Goal: Obtain resource: Download file/media

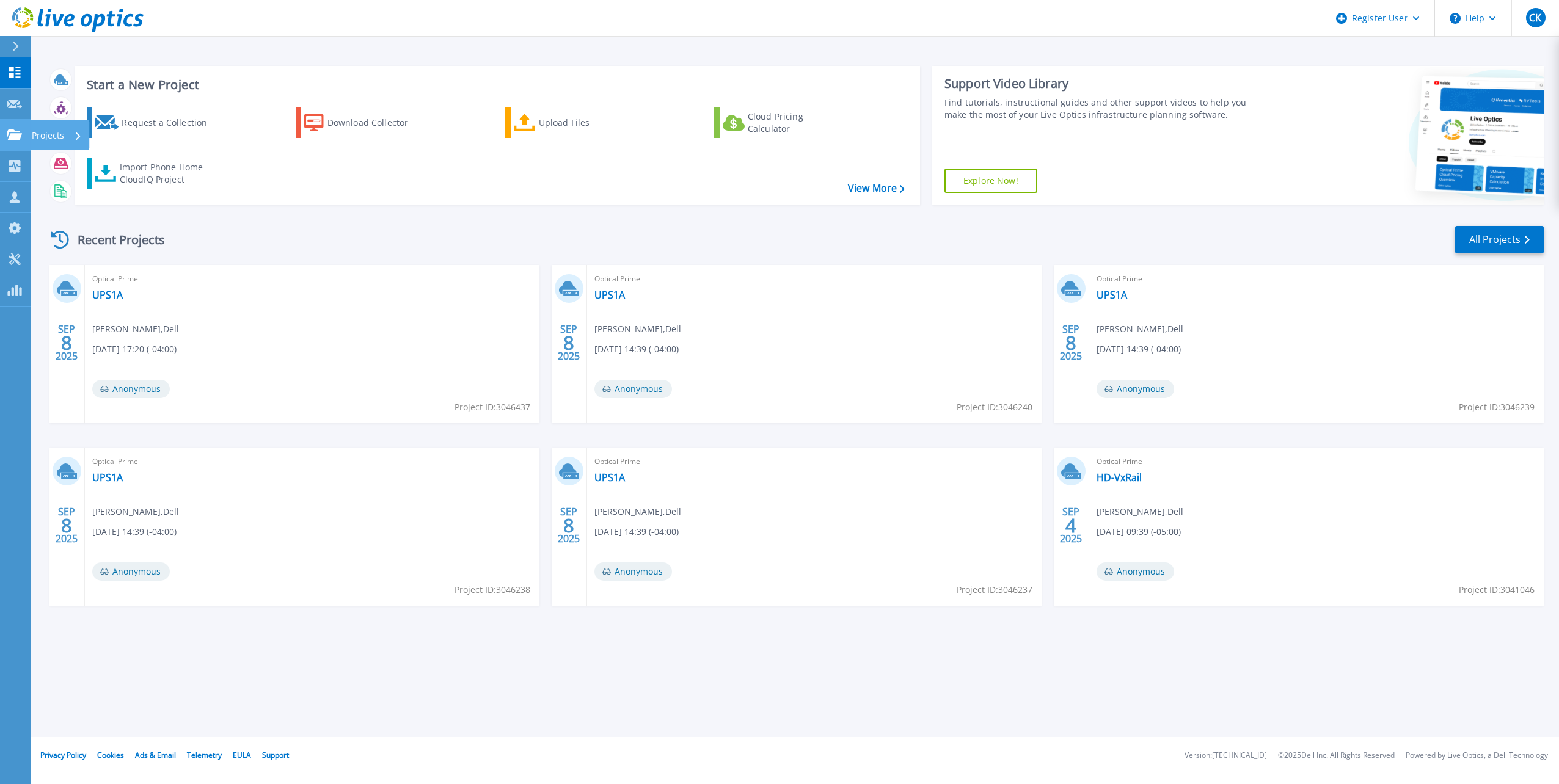
click at [68, 131] on div "Projects" at bounding box center [57, 136] width 50 height 32
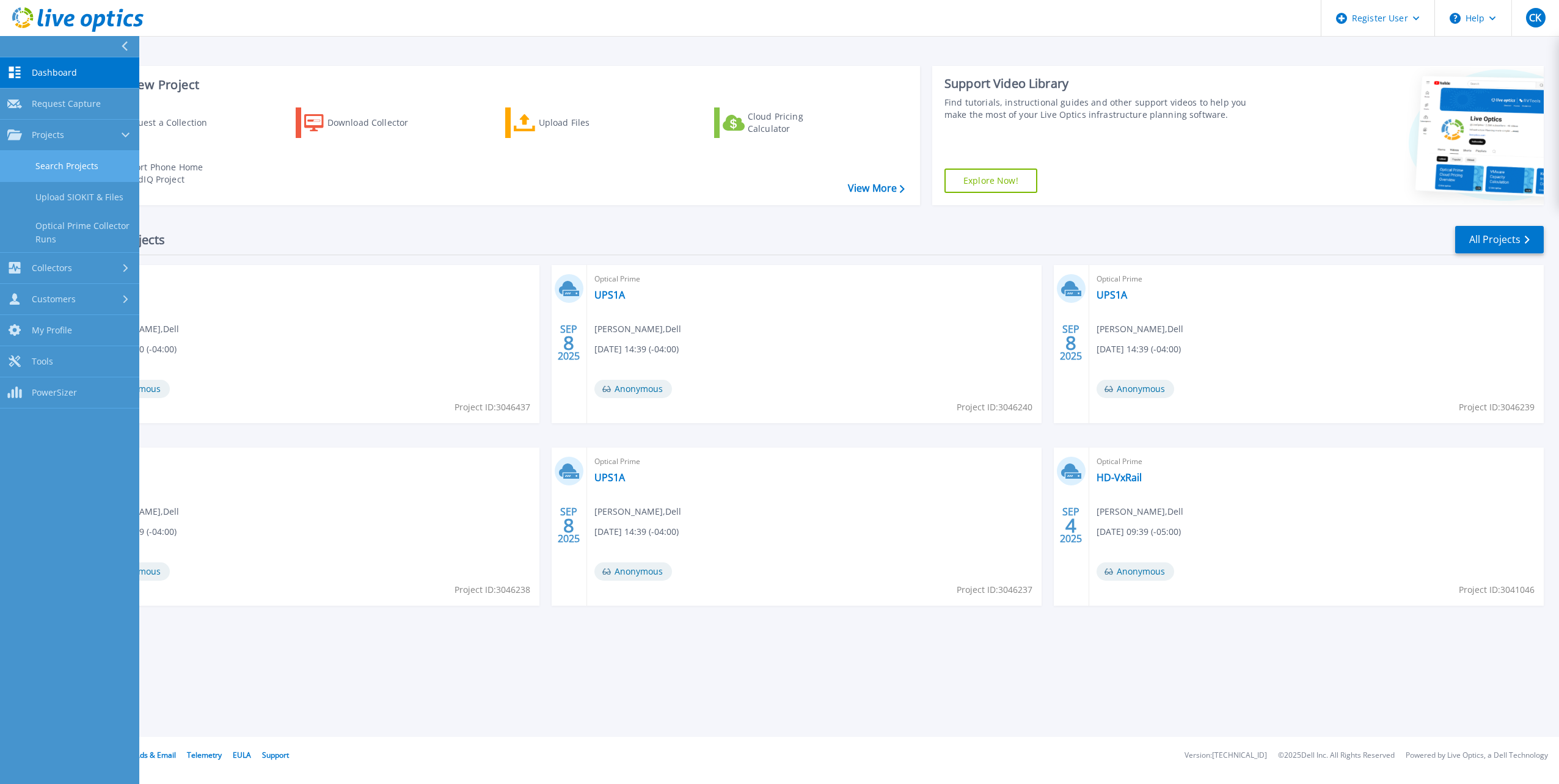
click at [99, 169] on link "Search Projects" at bounding box center [70, 166] width 139 height 31
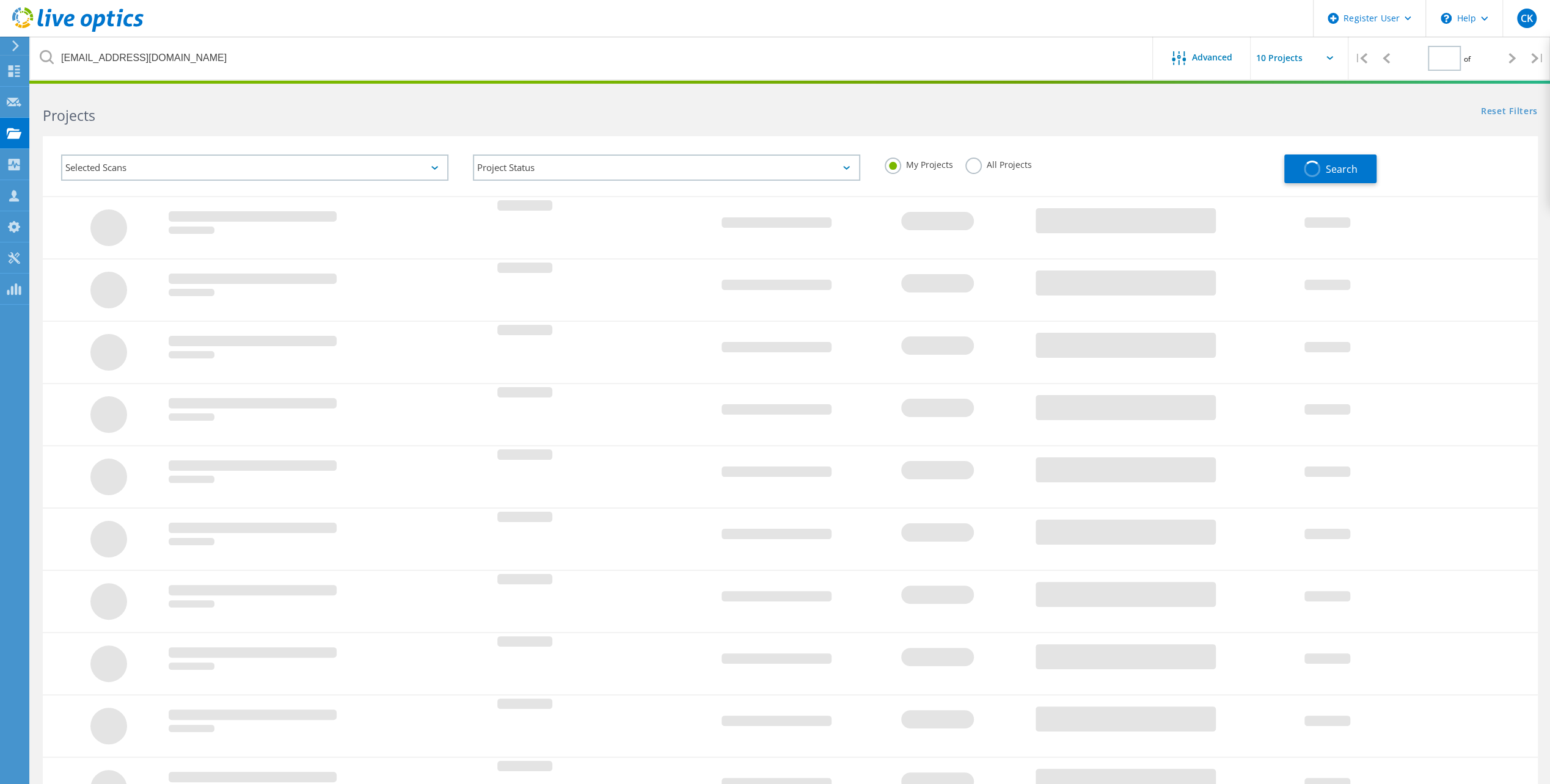
type input "1"
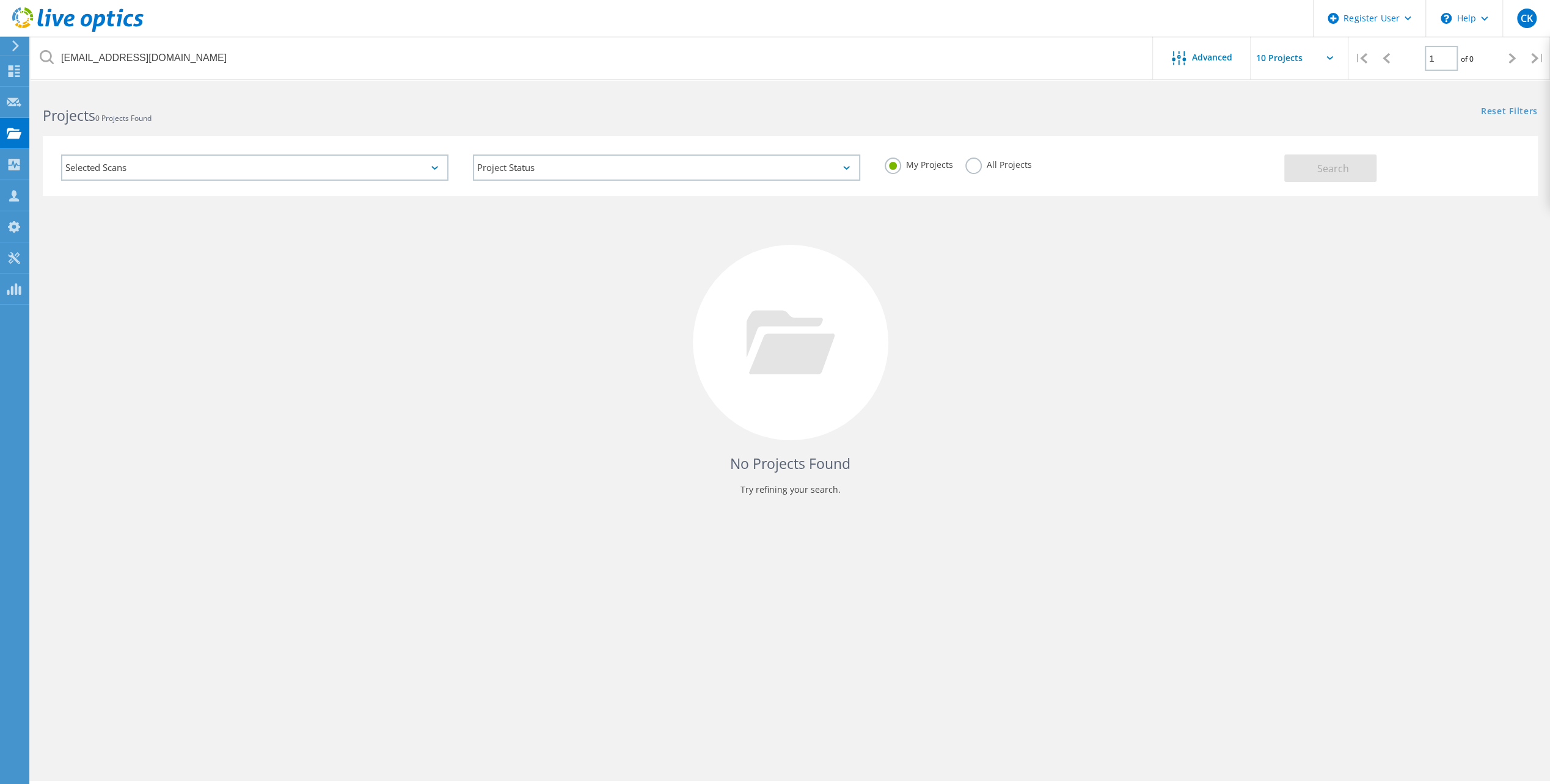
click at [975, 164] on label "All Projects" at bounding box center [998, 164] width 67 height 12
click at [0, 0] on input "All Projects" at bounding box center [0, 0] width 0 height 0
click at [1338, 158] on button "Search" at bounding box center [1330, 169] width 92 height 28
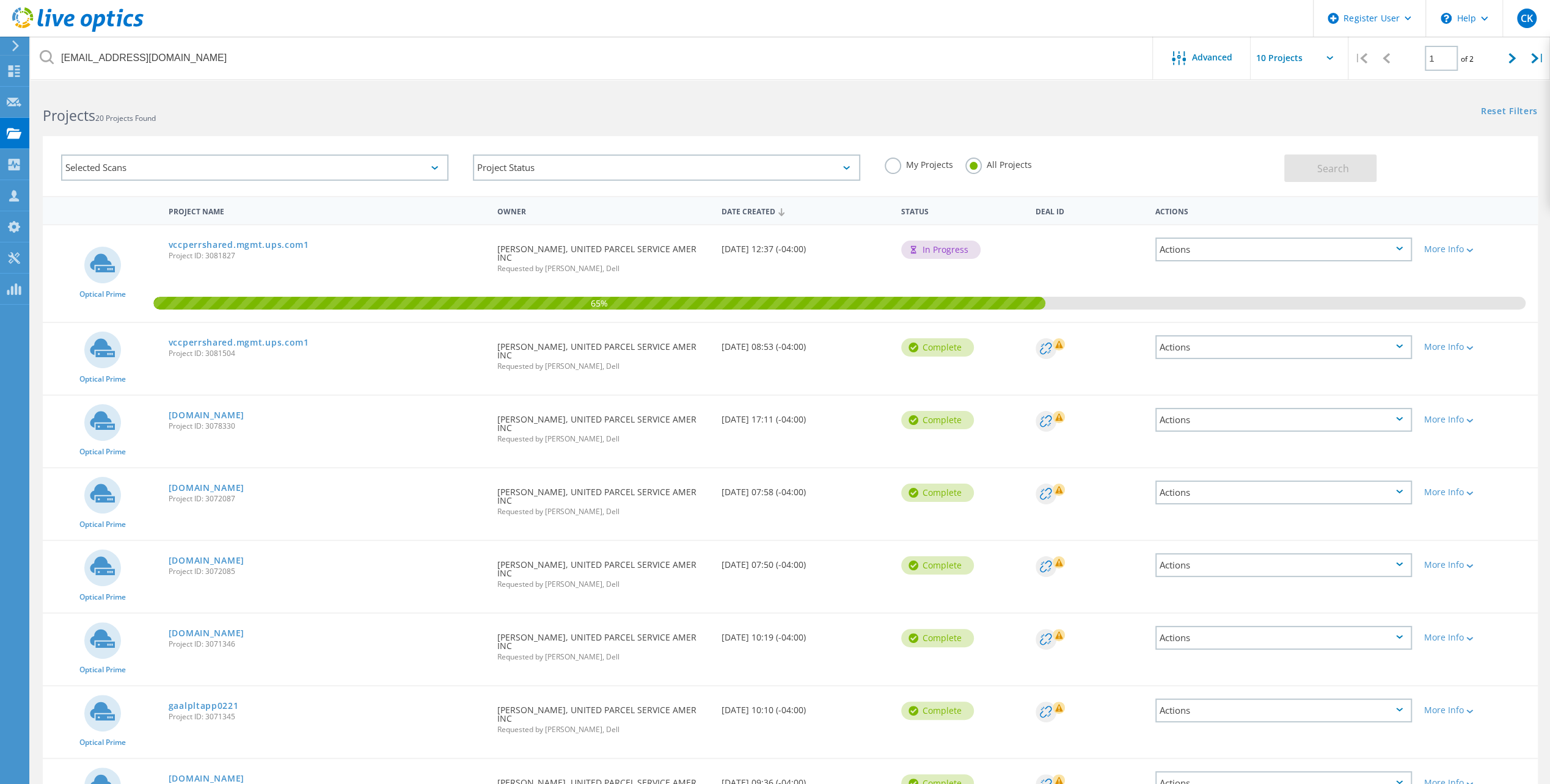
click at [1240, 591] on div "Optical Prime njrarlpapp03b0.mgmt.ups.com Project ID: 3072085 Requested By Prak…" at bounding box center [789, 577] width 1494 height 71
click at [244, 418] on link "[DOMAIN_NAME]" at bounding box center [207, 415] width 75 height 9
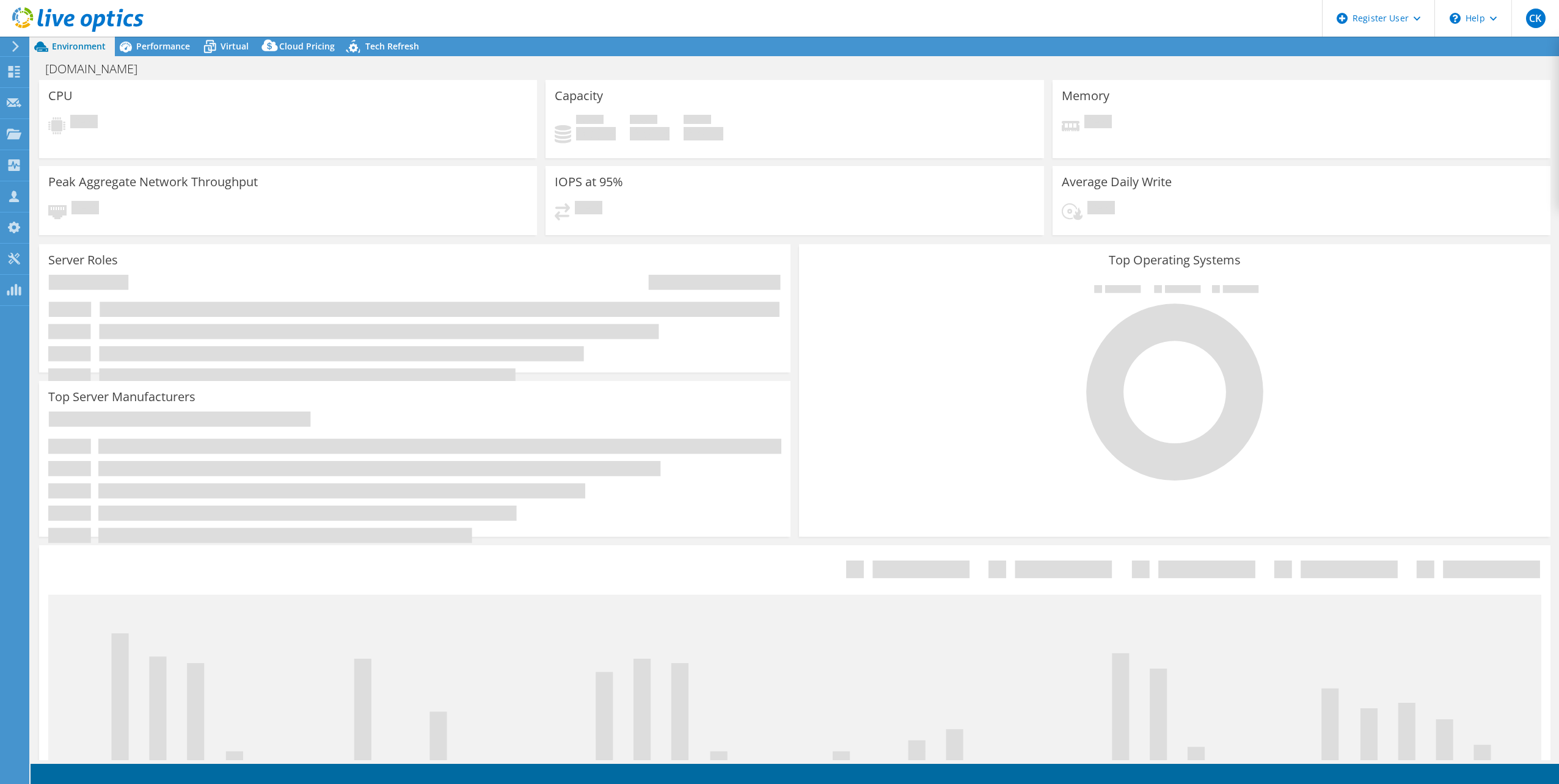
select select "USD"
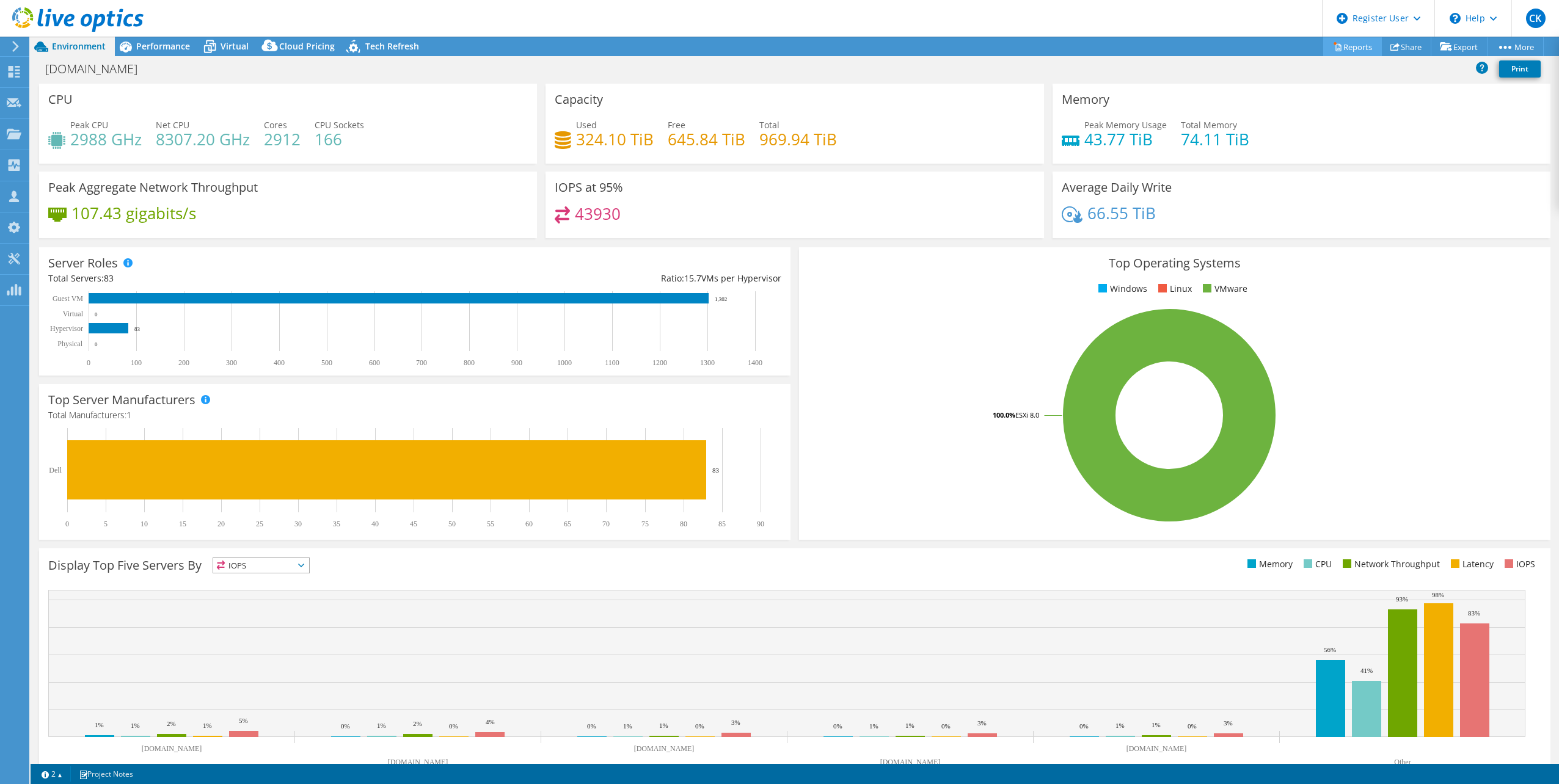
click at [1344, 47] on link "Reports" at bounding box center [1352, 47] width 59 height 19
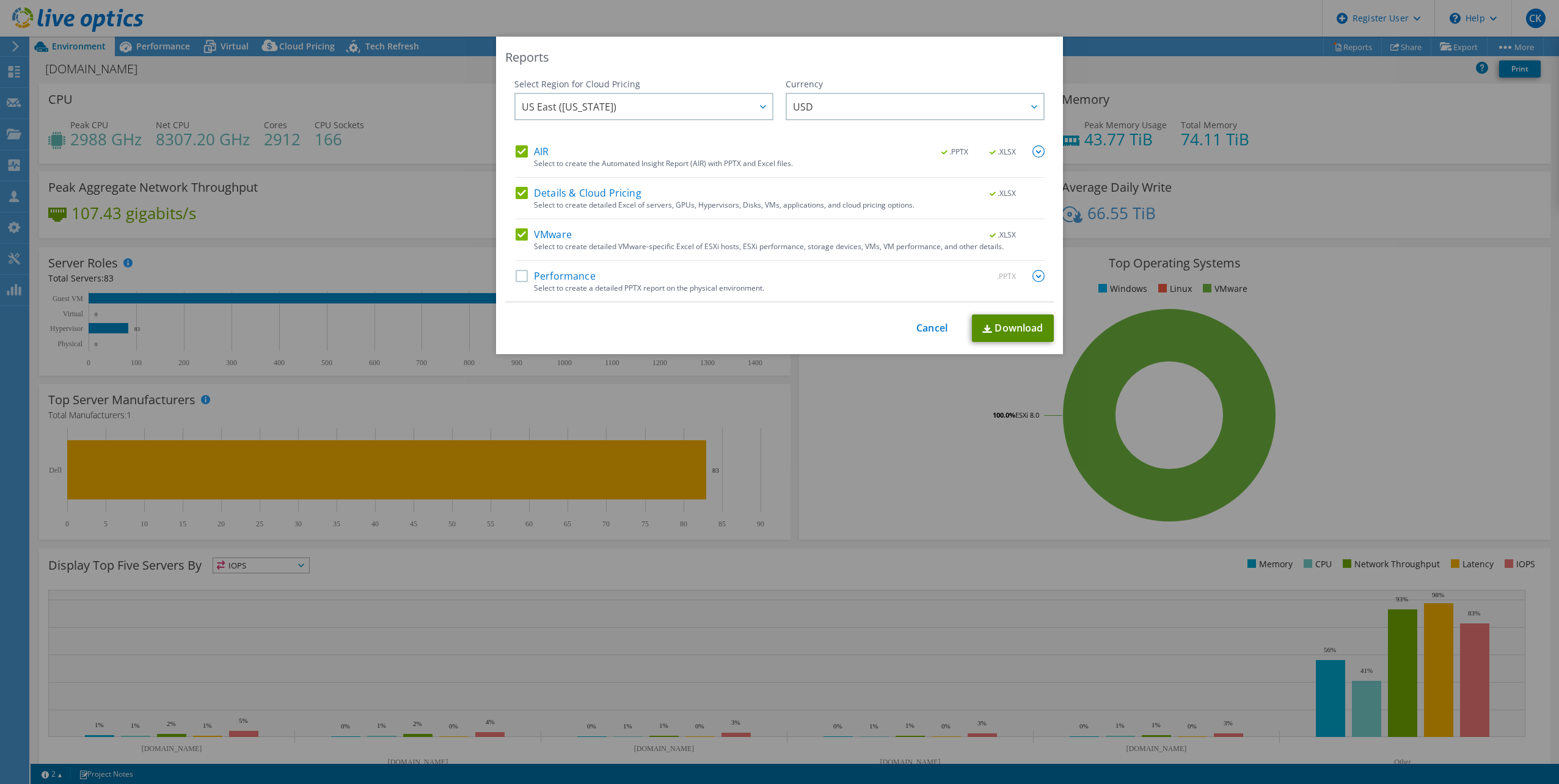
click at [1015, 325] on link "Download" at bounding box center [1013, 328] width 81 height 28
click at [933, 327] on link "Cancel" at bounding box center [931, 328] width 31 height 12
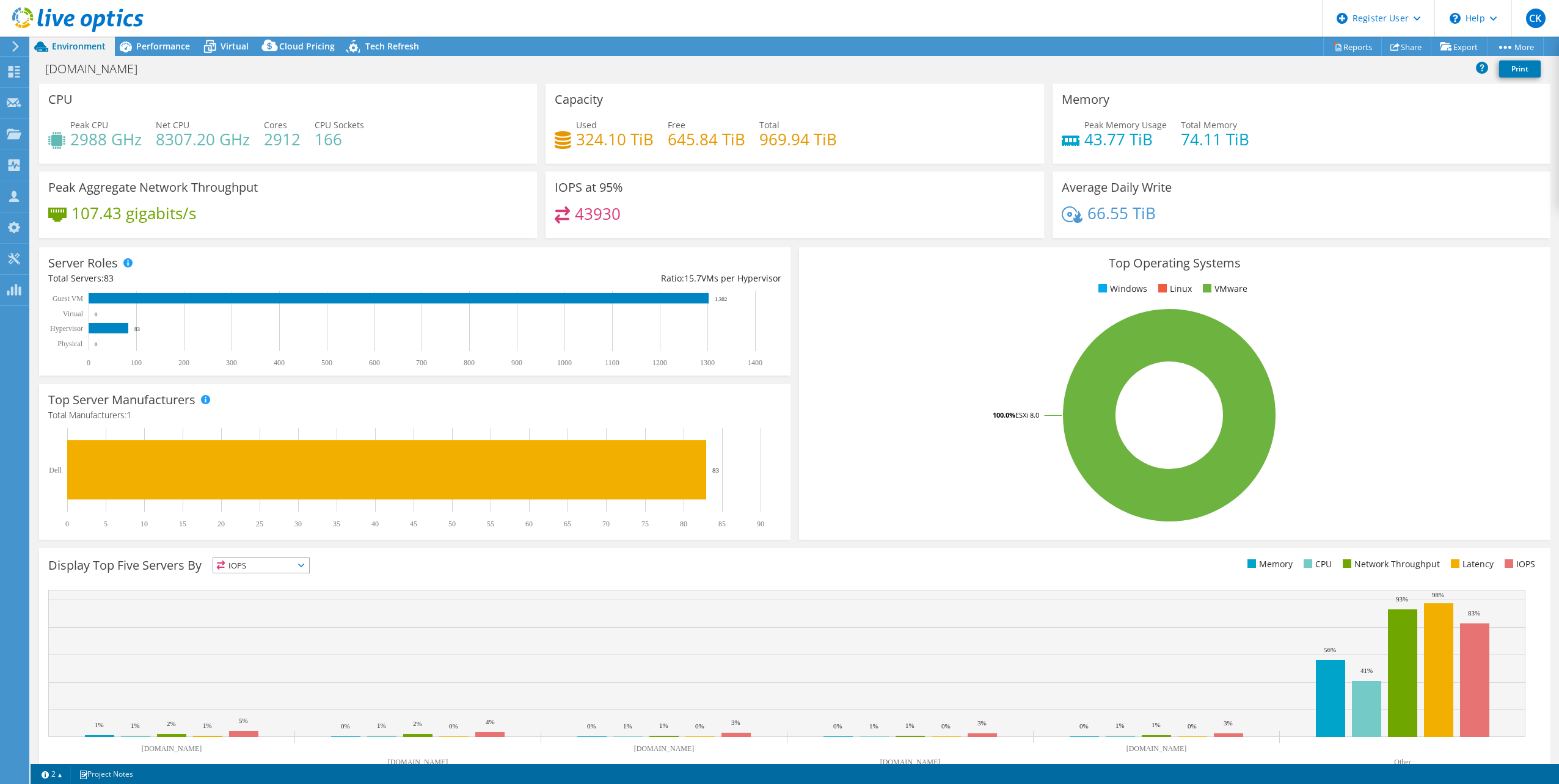
click at [177, 30] on header "CK Dell User Chad King Chad.King@dell.com Dell My Profile Log Out \n Help Explo…" at bounding box center [780, 18] width 1559 height 37
click at [166, 42] on span "Performance" at bounding box center [163, 47] width 54 height 12
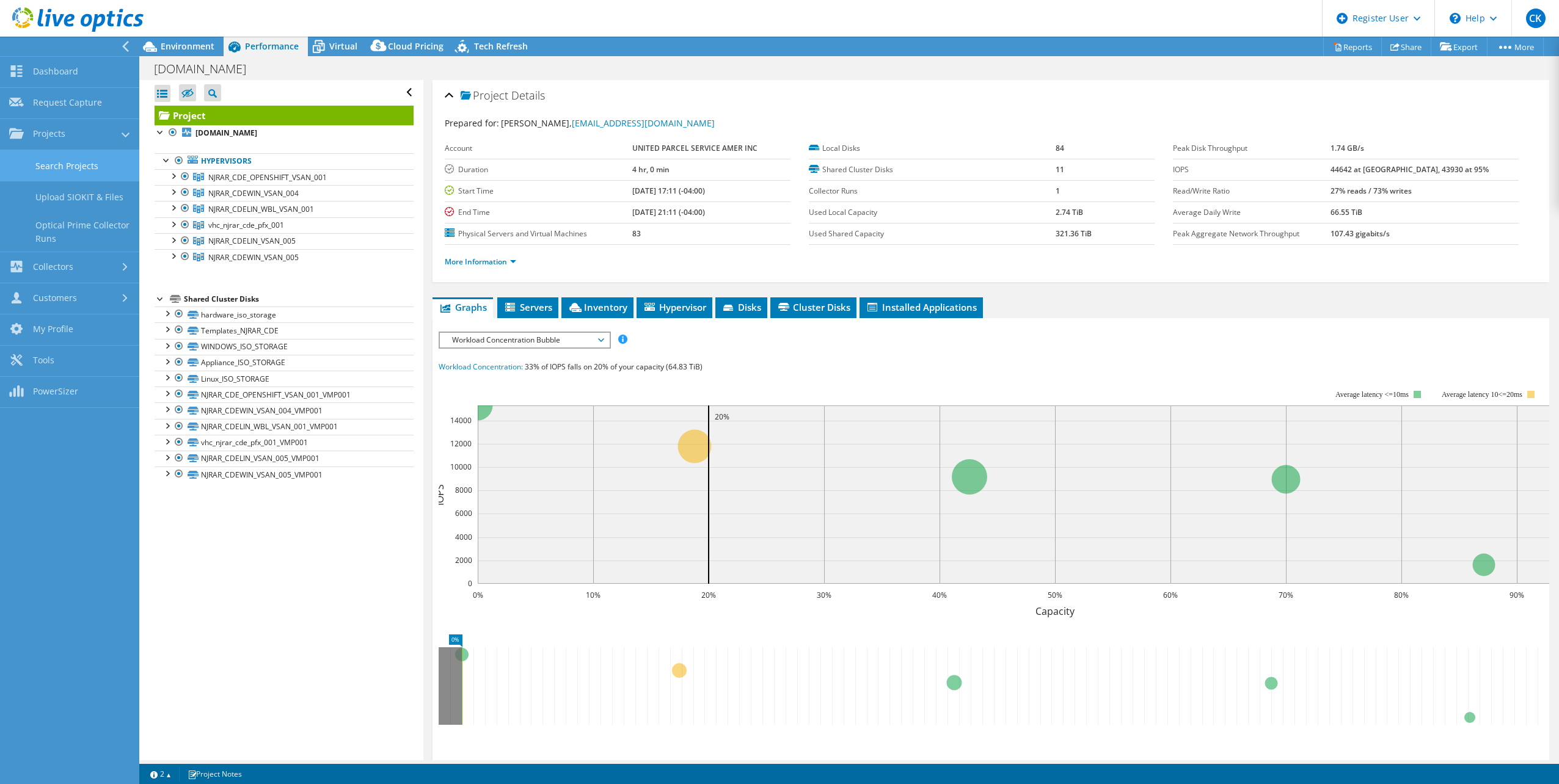
click at [85, 171] on link "Search Projects" at bounding box center [70, 165] width 139 height 31
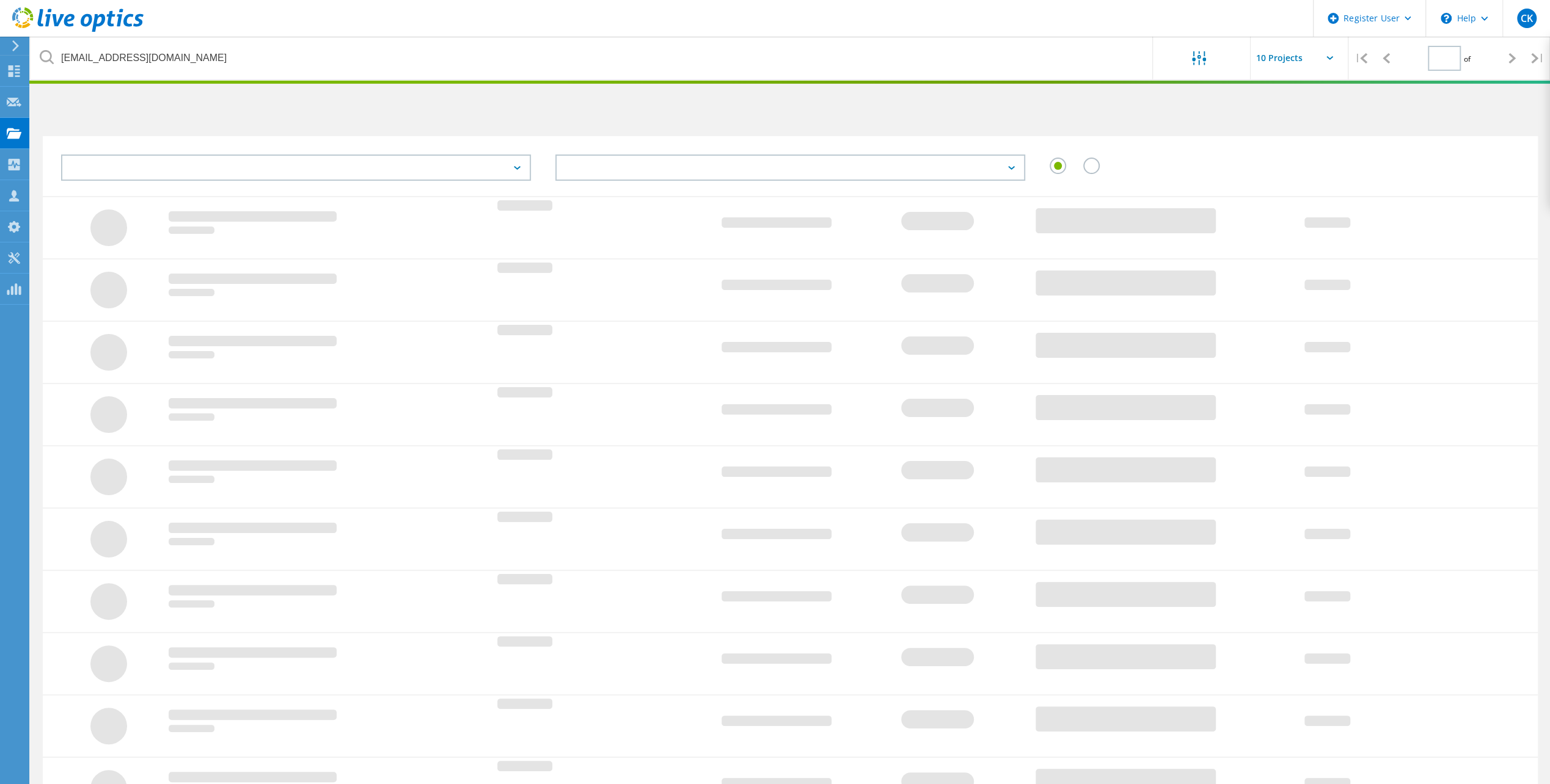
type input "1"
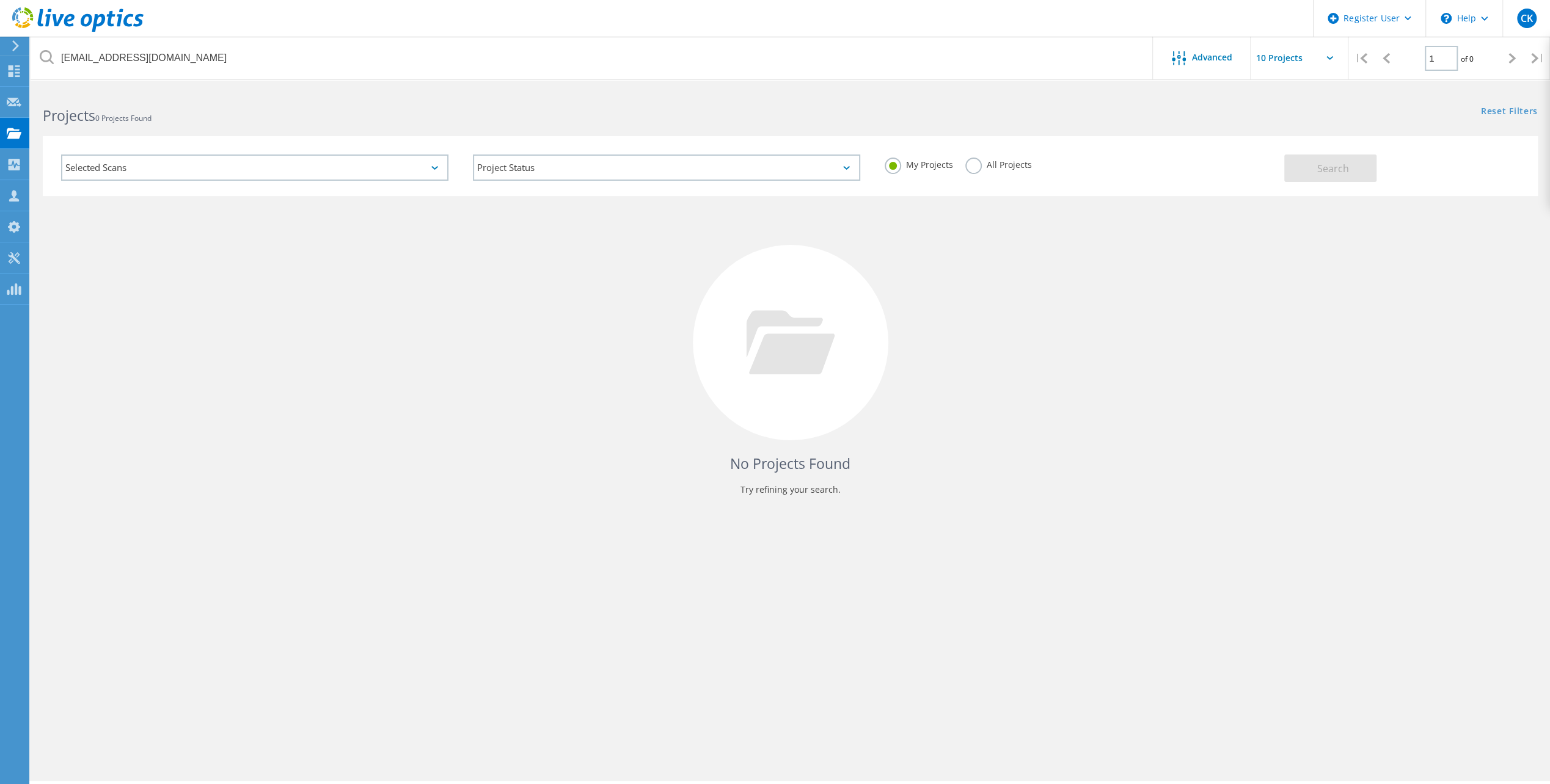
click at [975, 165] on label "All Projects" at bounding box center [998, 164] width 67 height 12
click at [0, 0] on input "All Projects" at bounding box center [0, 0] width 0 height 0
click at [1310, 174] on button "Search" at bounding box center [1330, 169] width 92 height 28
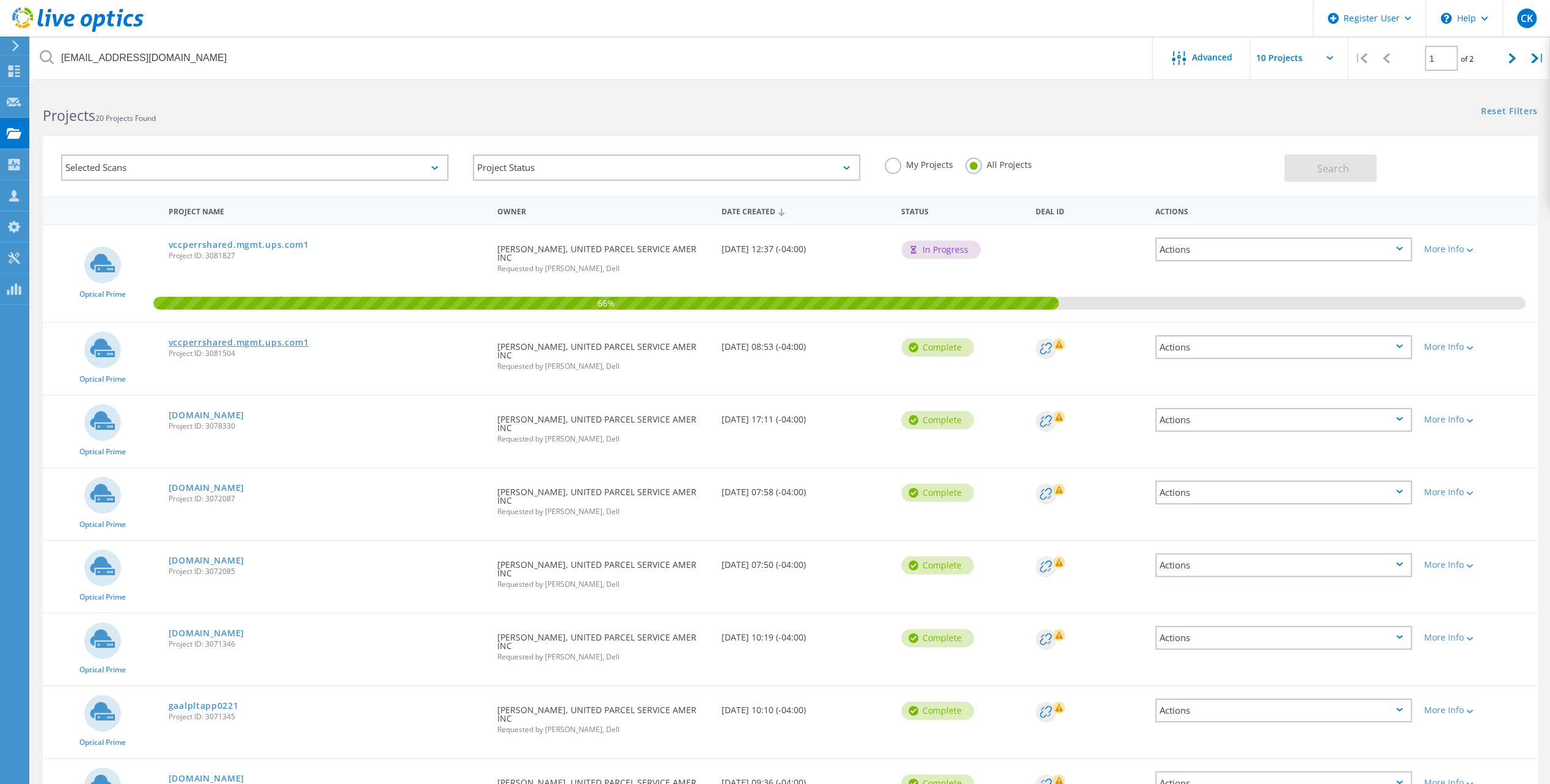
click at [251, 342] on link "vccperrshared.mgmt.ups.com1" at bounding box center [238, 342] width 140 height 9
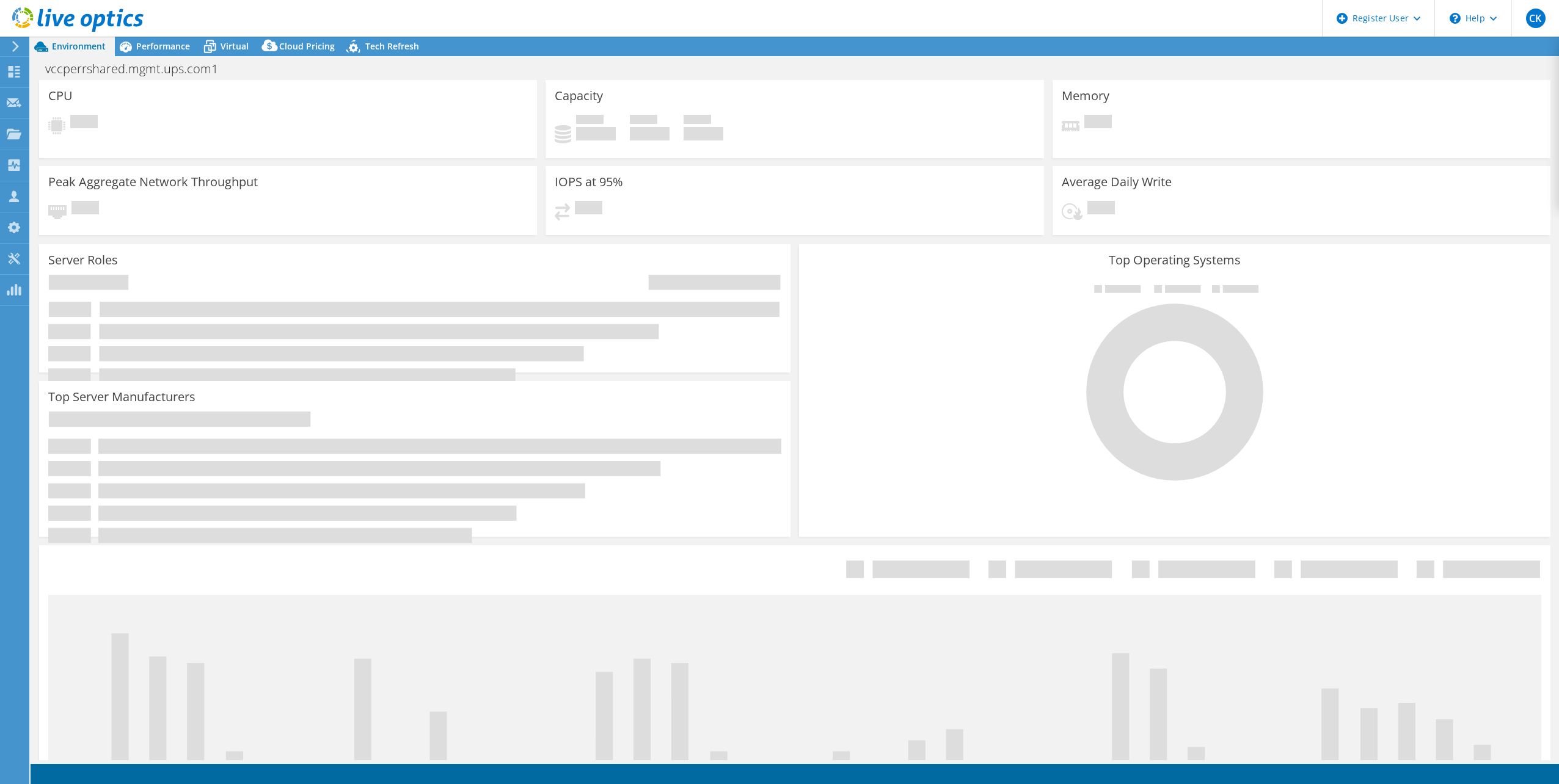
select select "USD"
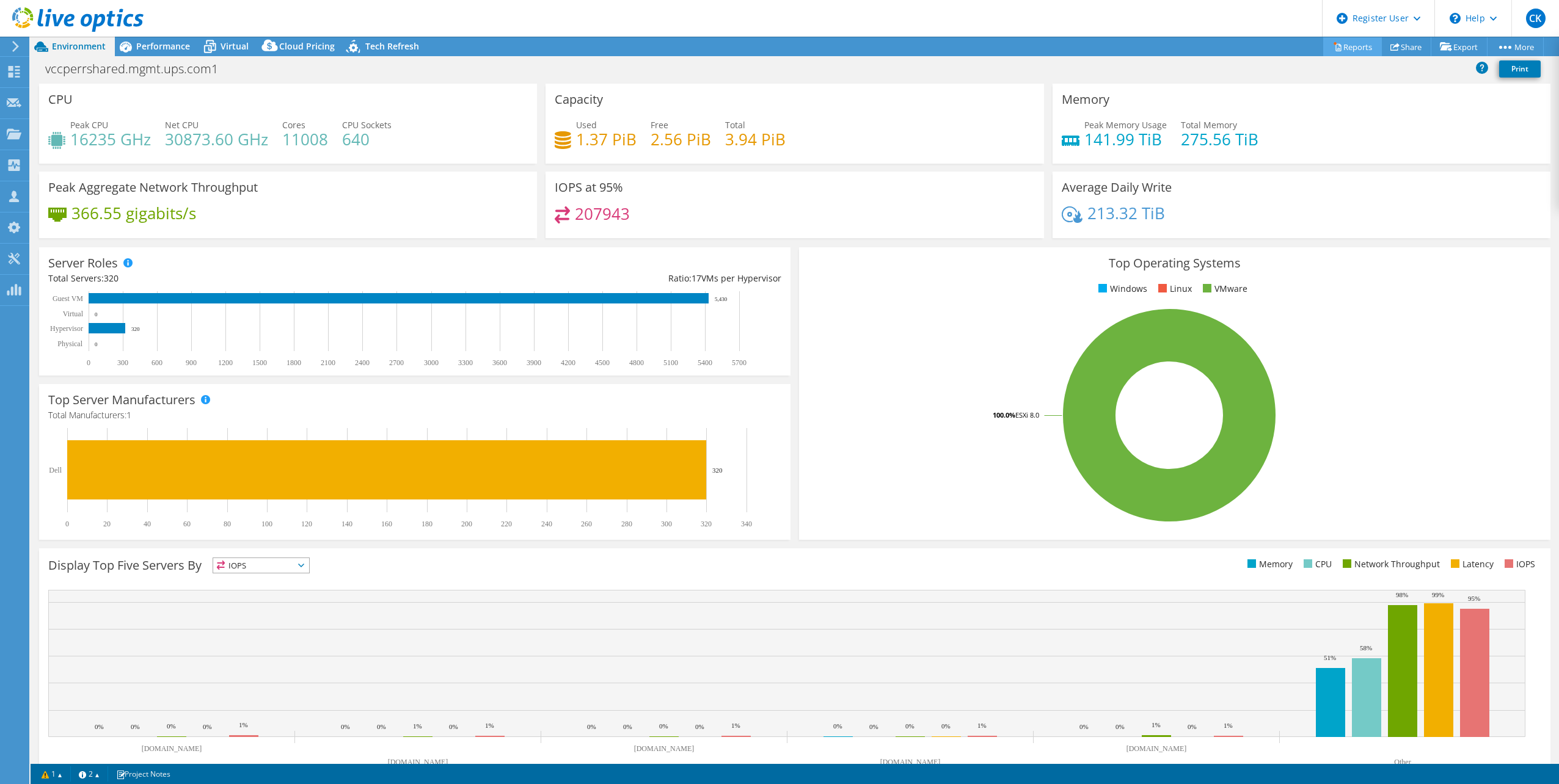
click at [1345, 47] on link "Reports" at bounding box center [1352, 47] width 59 height 19
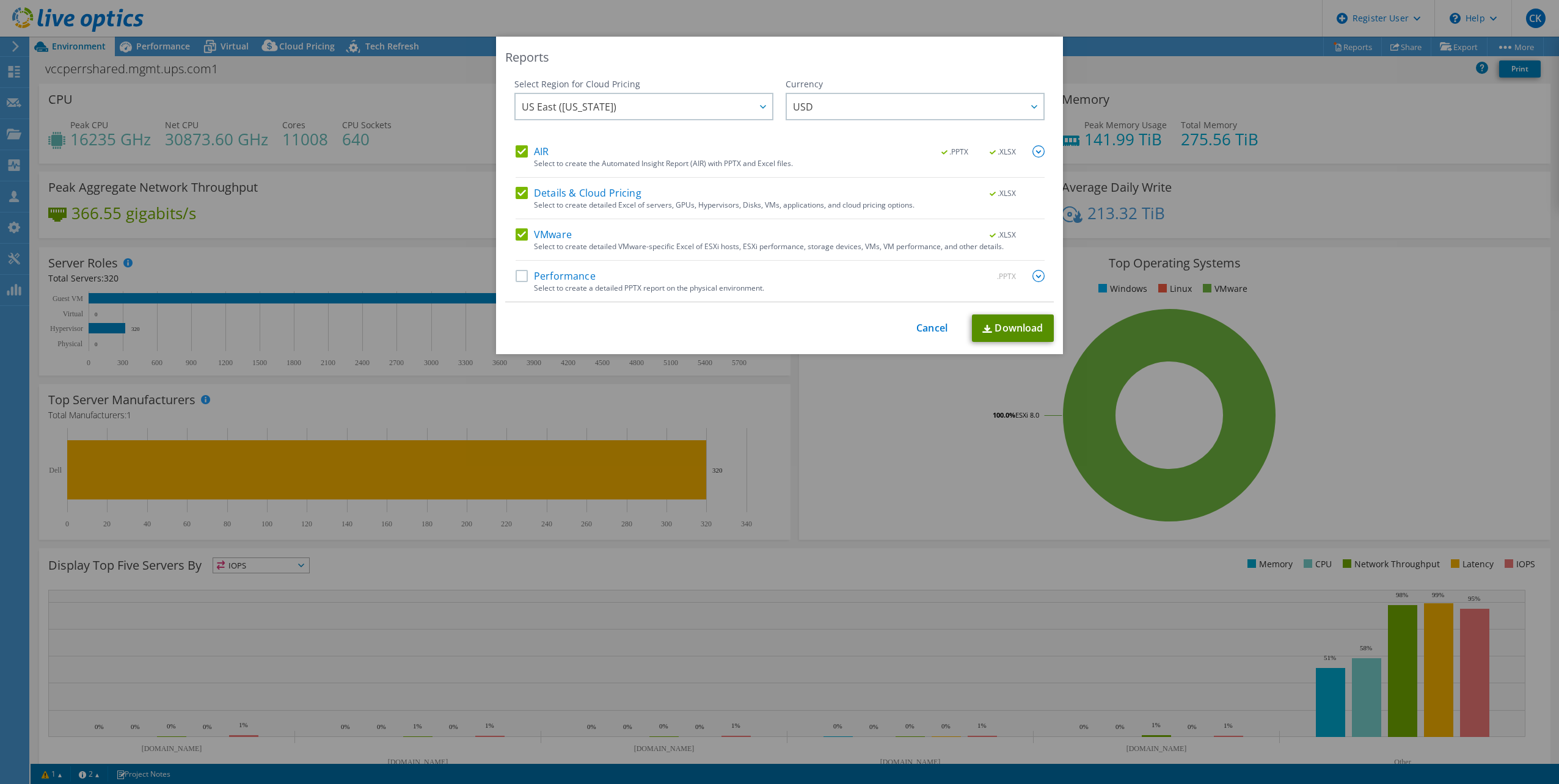
click at [992, 324] on link "Download" at bounding box center [1013, 328] width 81 height 28
click at [918, 325] on link "Cancel" at bounding box center [931, 328] width 31 height 12
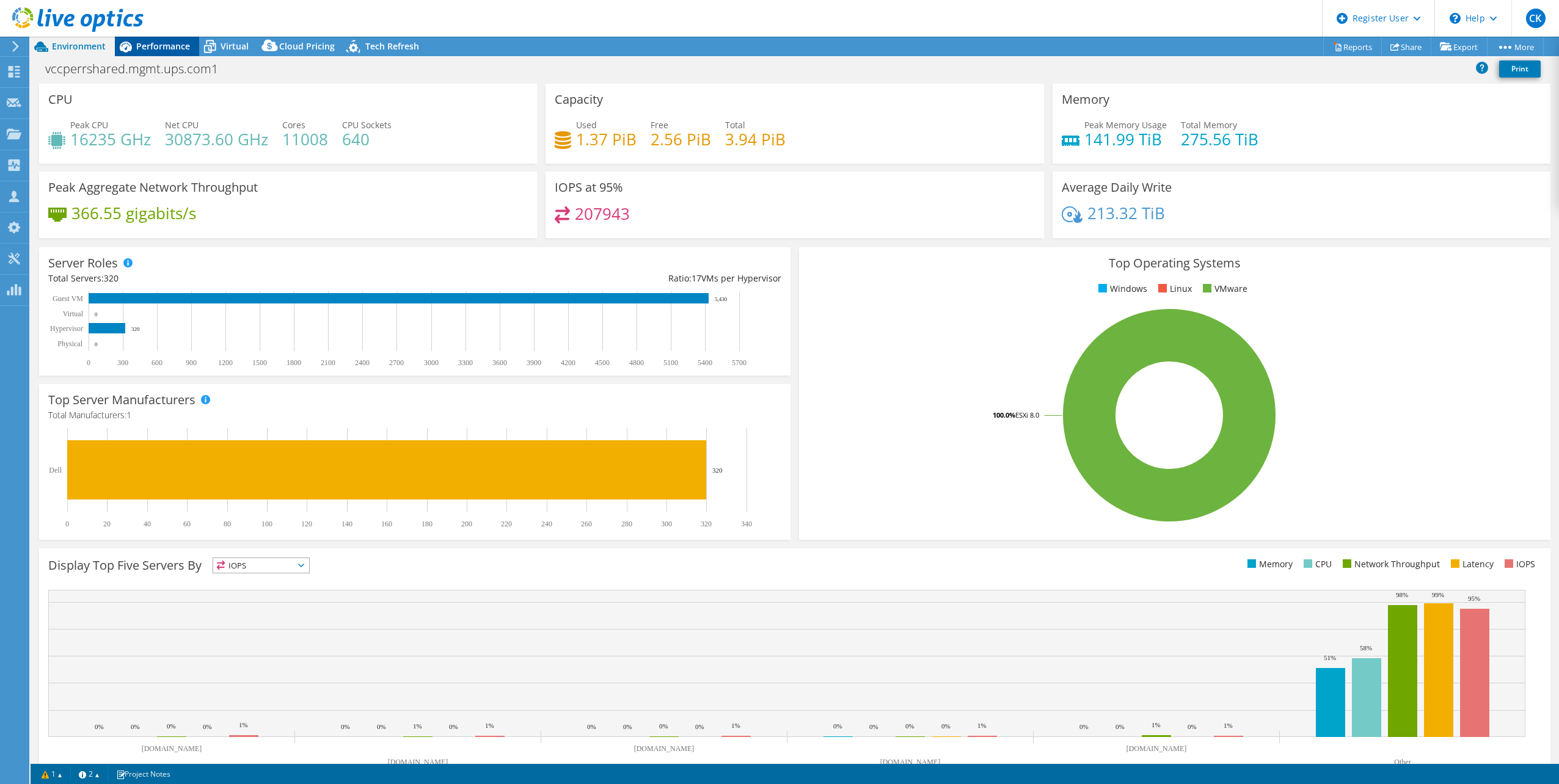
click at [159, 44] on span "Performance" at bounding box center [163, 47] width 54 height 12
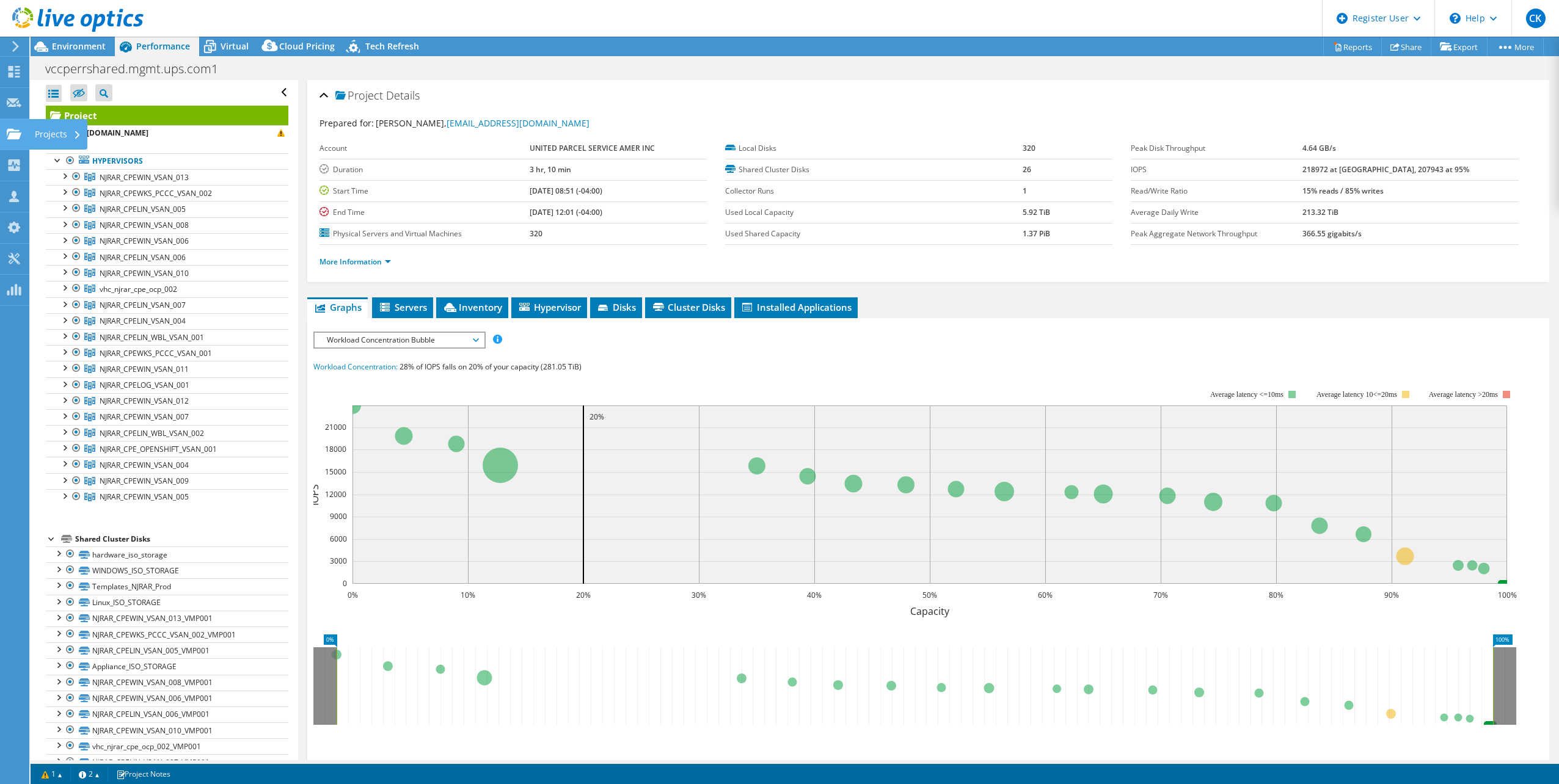
click at [31, 132] on div "Projects" at bounding box center [58, 134] width 59 height 31
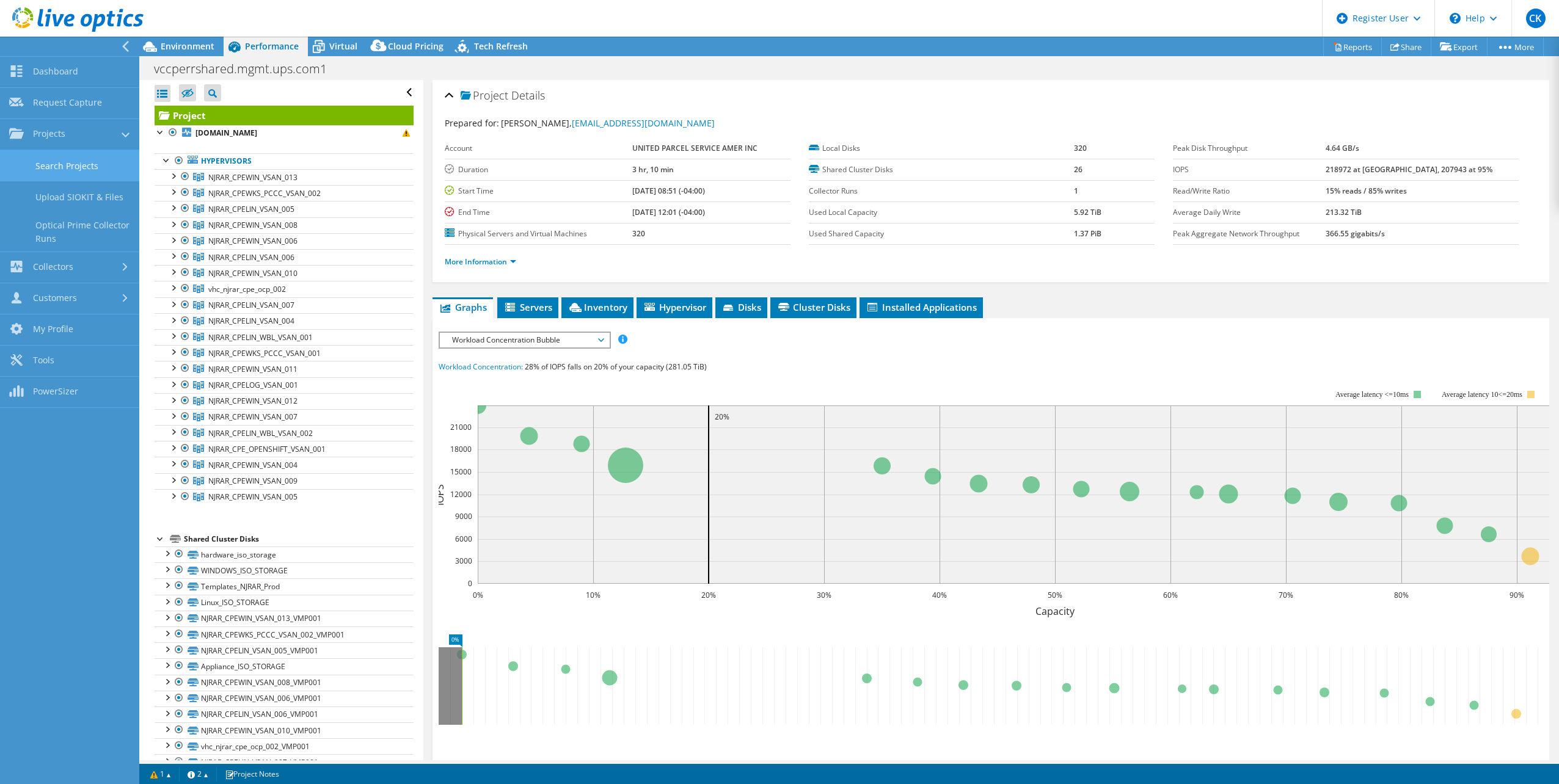
click at [66, 164] on link "Search Projects" at bounding box center [70, 165] width 139 height 31
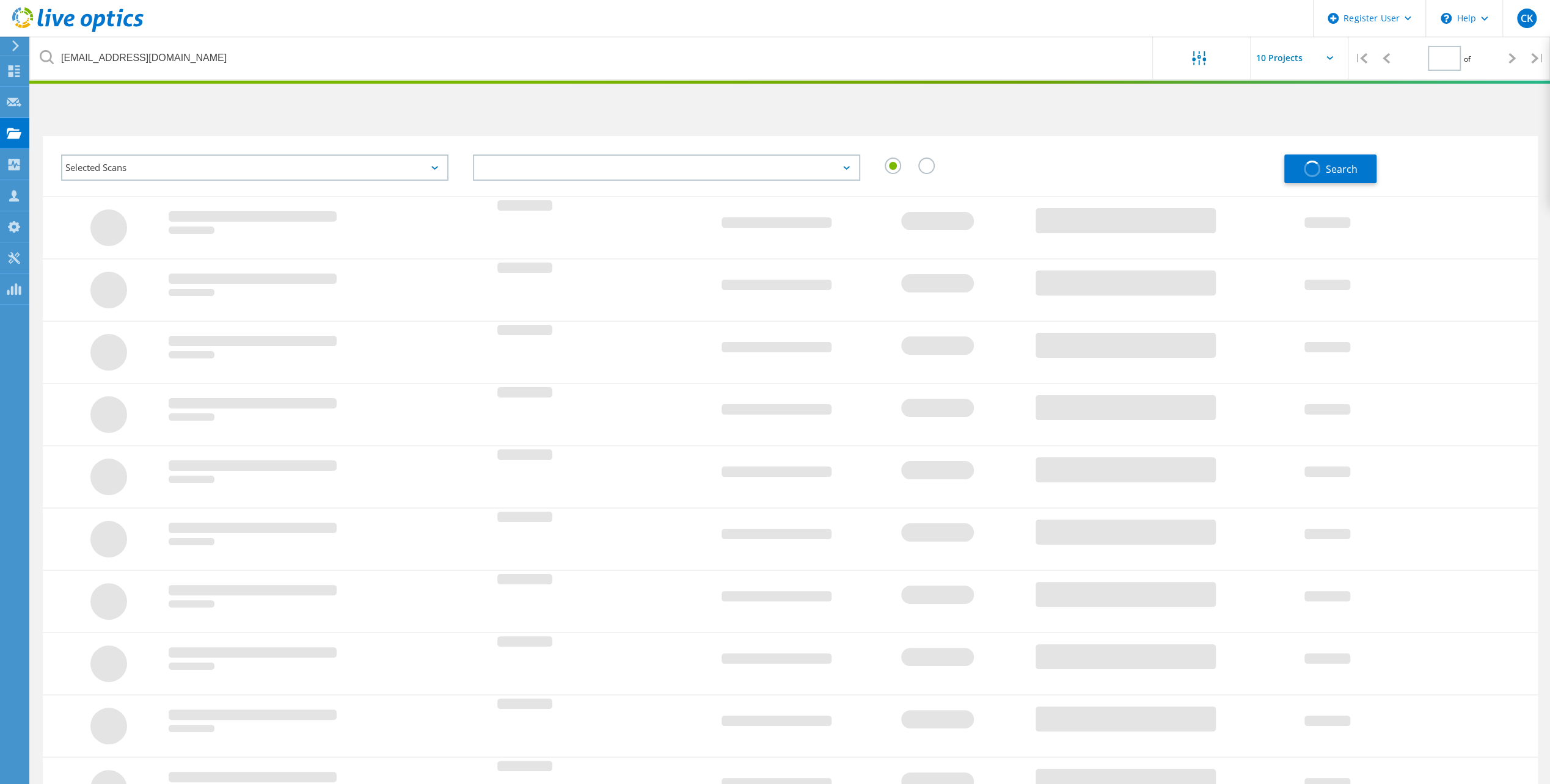
type input "1"
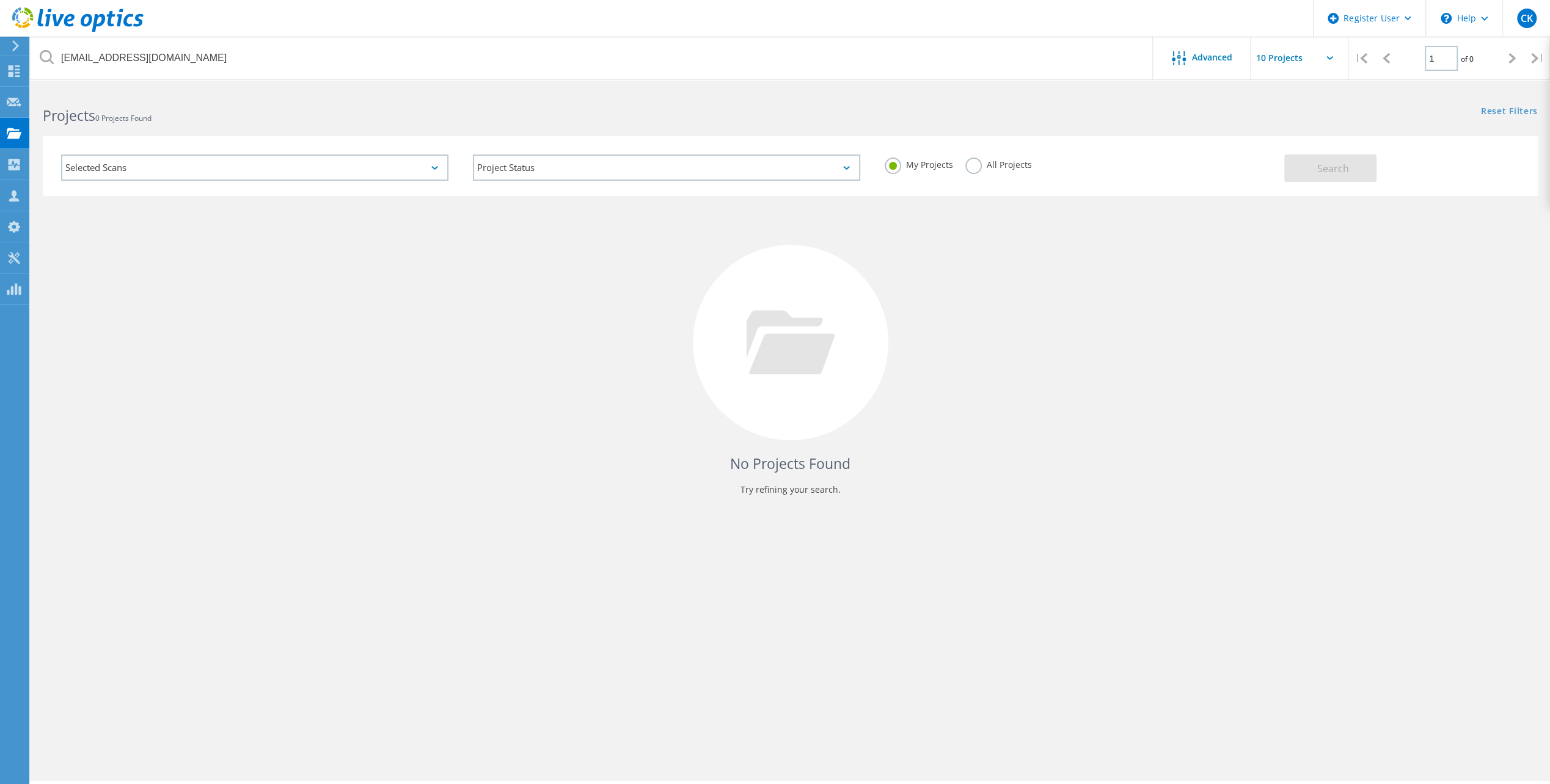
click at [967, 166] on label "All Projects" at bounding box center [998, 164] width 67 height 12
click at [0, 0] on input "All Projects" at bounding box center [0, 0] width 0 height 0
click at [1352, 164] on button "Search" at bounding box center [1330, 169] width 92 height 28
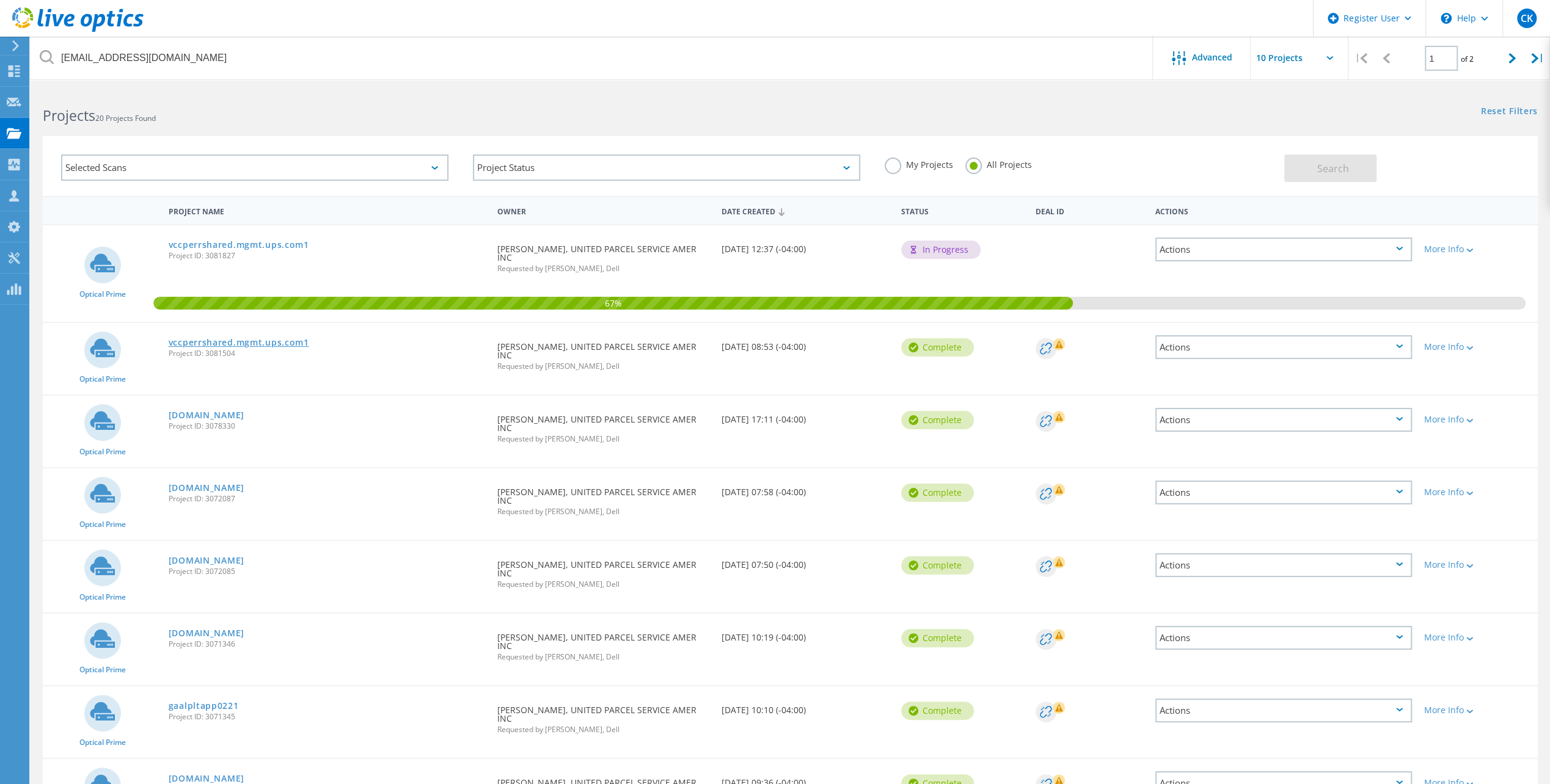
click at [264, 343] on link "vccperrshared.mgmt.ups.com1" at bounding box center [238, 342] width 140 height 9
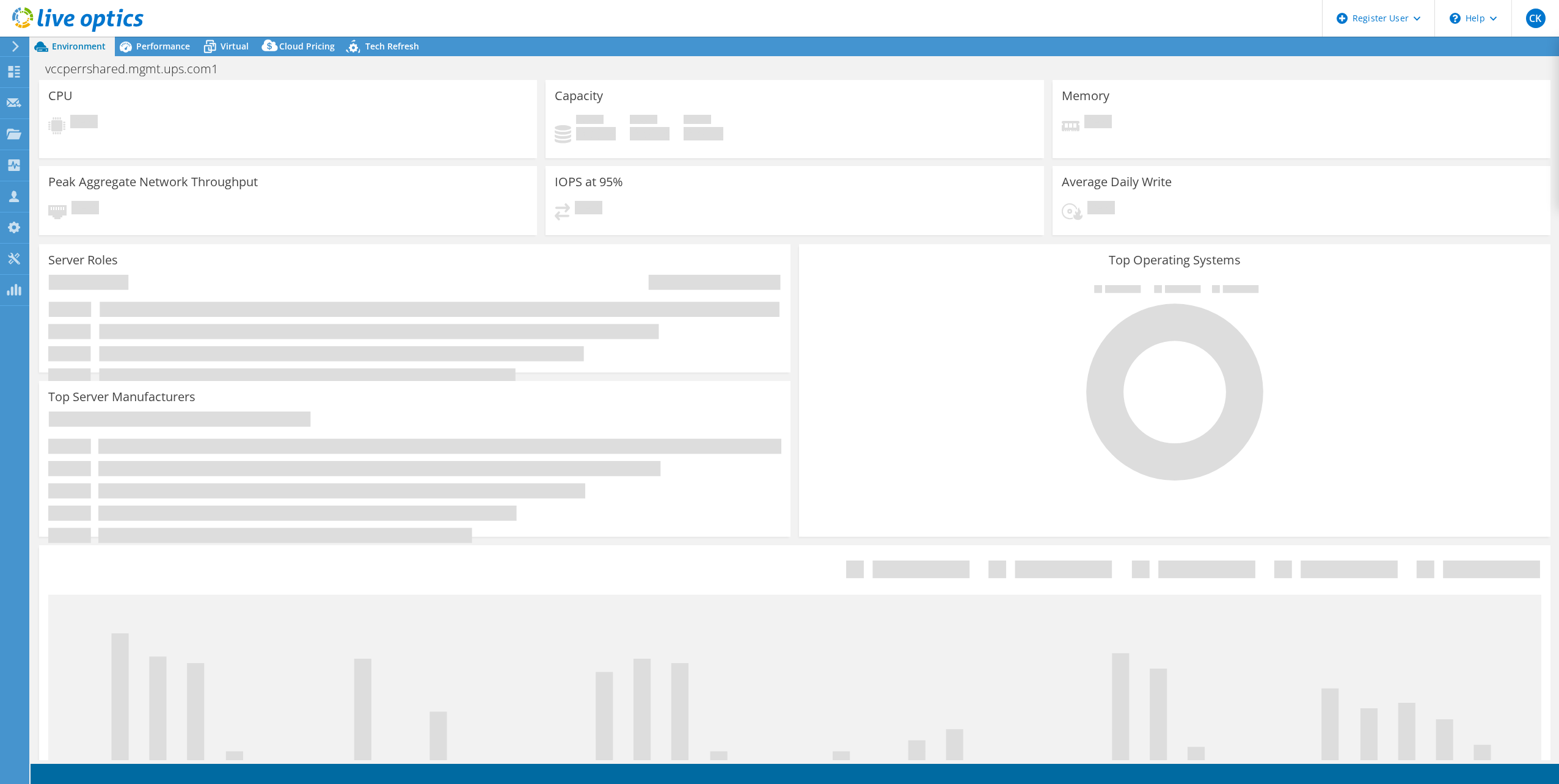
select select "USD"
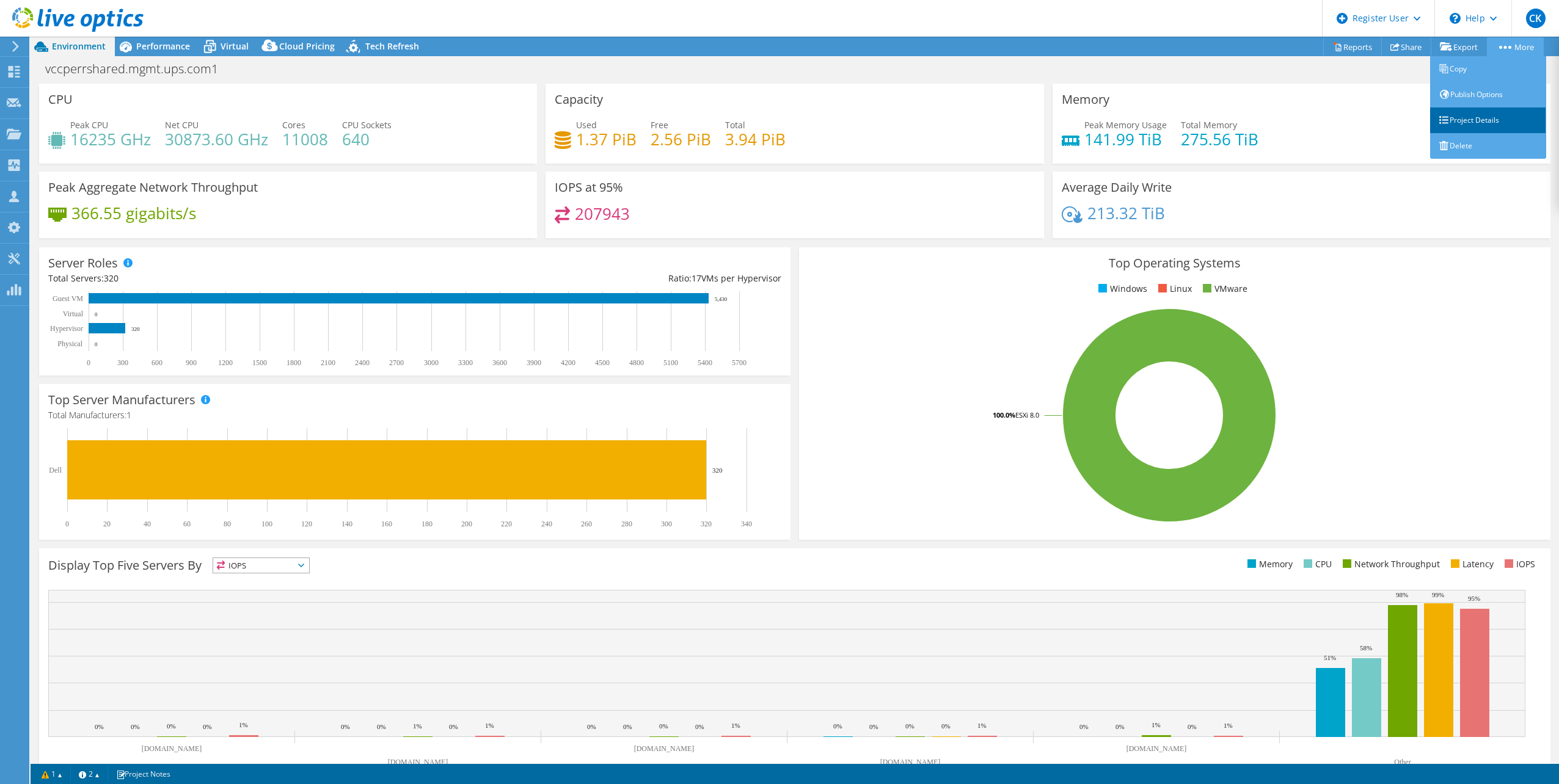
click at [1467, 120] on link "Project Details" at bounding box center [1488, 120] width 116 height 26
